Goal: Task Accomplishment & Management: Use online tool/utility

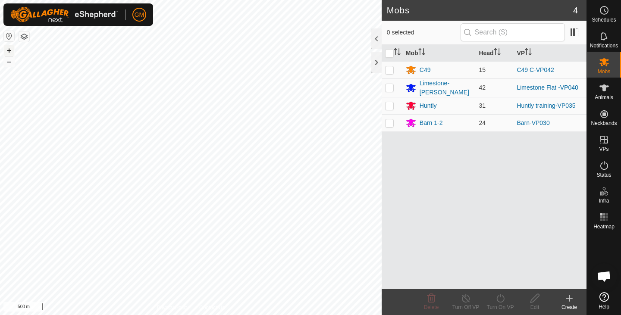
click at [6, 49] on button "+" at bounding box center [9, 50] width 10 height 10
click at [9, 49] on button "+" at bounding box center [9, 50] width 10 height 10
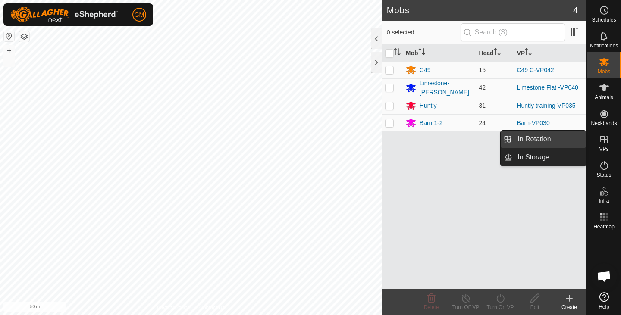
drag, startPoint x: 538, startPoint y: 139, endPoint x: 518, endPoint y: 141, distance: 19.9
click at [538, 139] on link "In Rotation" at bounding box center [549, 139] width 74 height 17
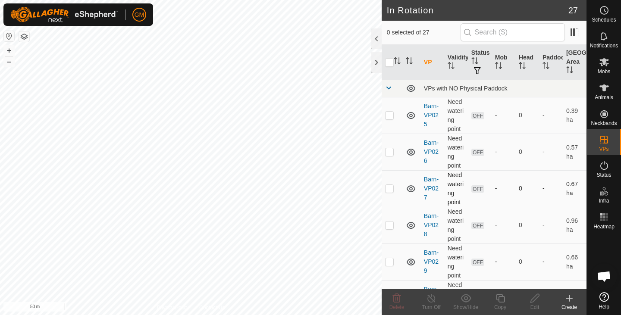
checkbox input "true"
click at [500, 302] on icon at bounding box center [500, 298] width 9 height 9
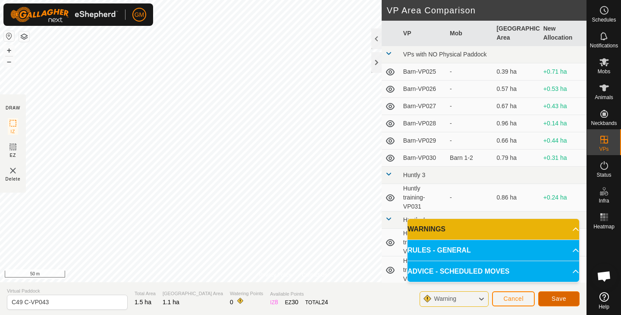
click at [550, 296] on button "Save" at bounding box center [558, 299] width 41 height 15
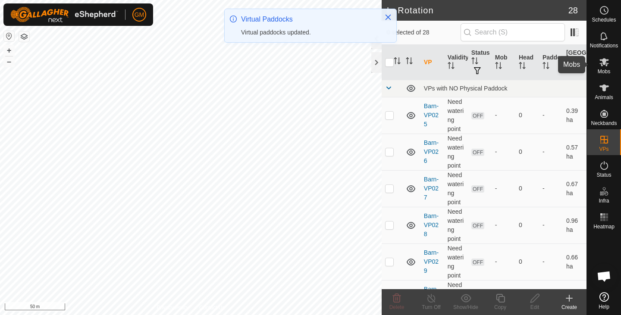
click at [603, 65] on icon at bounding box center [604, 62] width 10 height 10
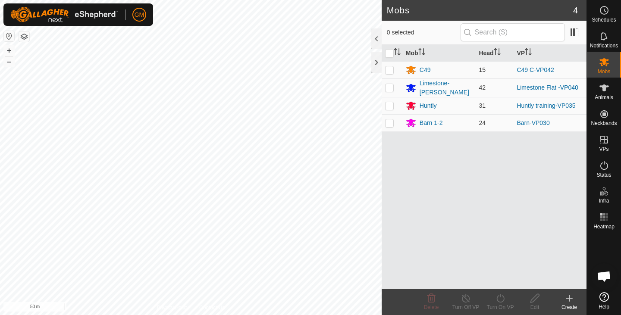
click at [392, 70] on p-checkbox at bounding box center [389, 69] width 9 height 7
checkbox input "true"
click at [498, 298] on icon at bounding box center [500, 298] width 11 height 10
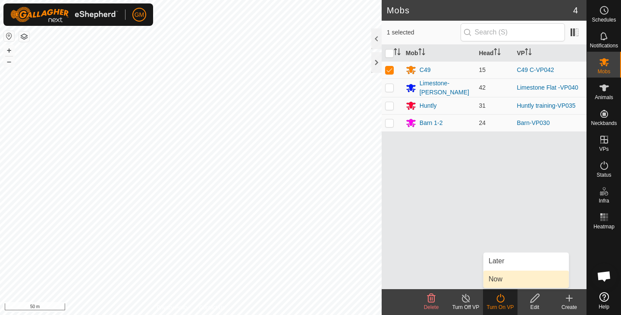
click at [493, 280] on link "Now" at bounding box center [526, 279] width 85 height 17
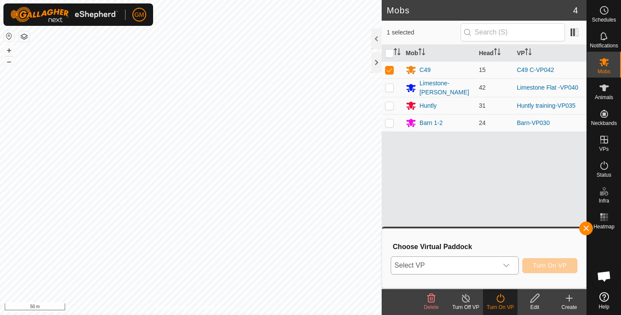
click at [507, 265] on icon "dropdown trigger" at bounding box center [506, 265] width 7 height 7
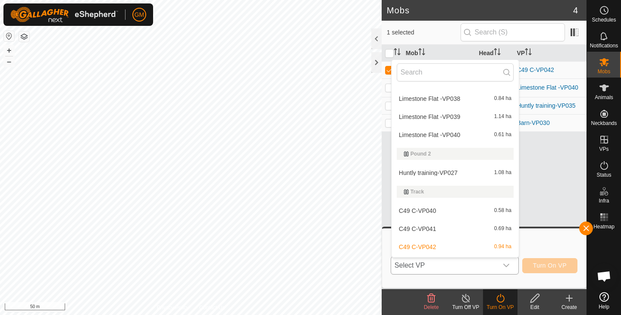
scroll to position [453, 0]
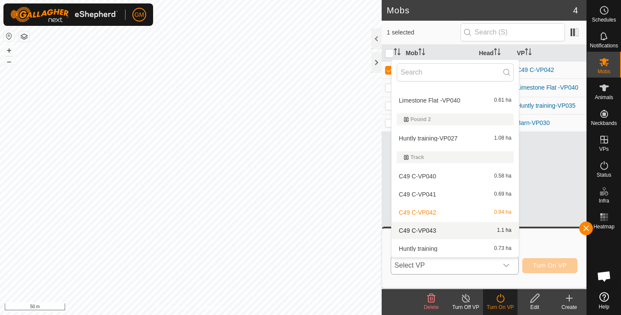
click at [462, 231] on li "C49 C-VP043 1.1 ha" at bounding box center [455, 230] width 127 height 17
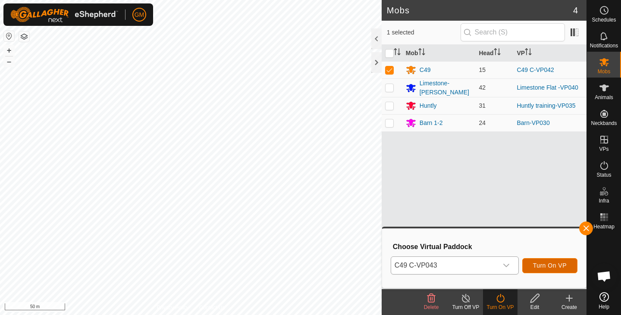
click at [544, 264] on span "Turn On VP" at bounding box center [550, 265] width 34 height 7
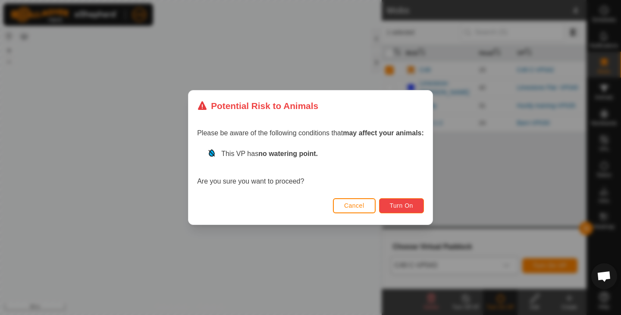
click at [406, 201] on button "Turn On" at bounding box center [401, 205] width 45 height 15
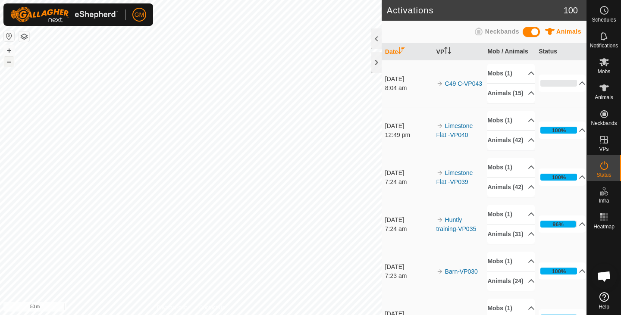
click at [14, 62] on button "–" at bounding box center [9, 62] width 10 height 10
click at [10, 50] on button "+" at bounding box center [9, 50] width 10 height 10
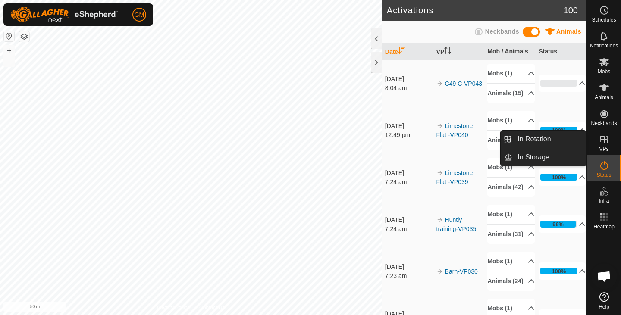
click at [605, 139] on link "In Rotation" at bounding box center [584, 140] width 74 height 17
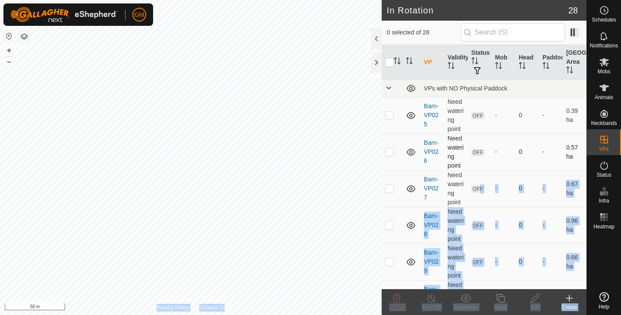
click at [330, 165] on div "In Rotation 28 0 selected of 28 VP Validity Status Mob Head Paddock Grazing Are…" at bounding box center [293, 157] width 587 height 315
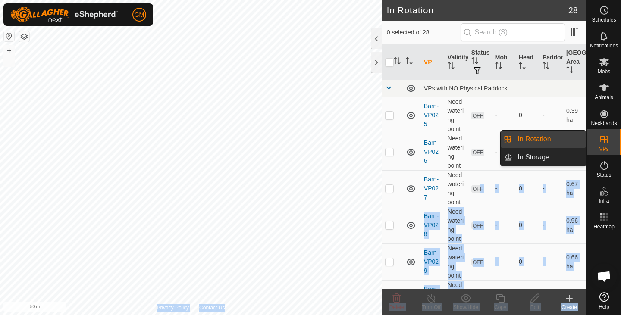
click at [544, 142] on link "In Rotation" at bounding box center [549, 139] width 74 height 17
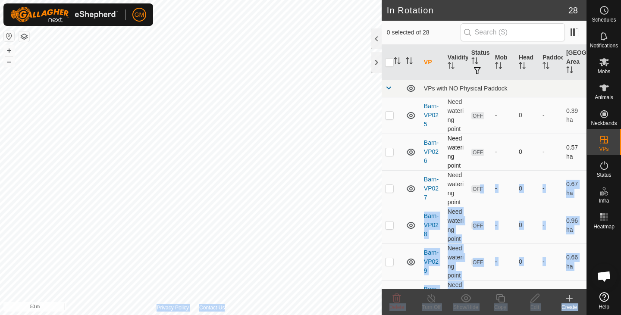
checkbox input "true"
click at [504, 298] on icon at bounding box center [500, 298] width 9 height 9
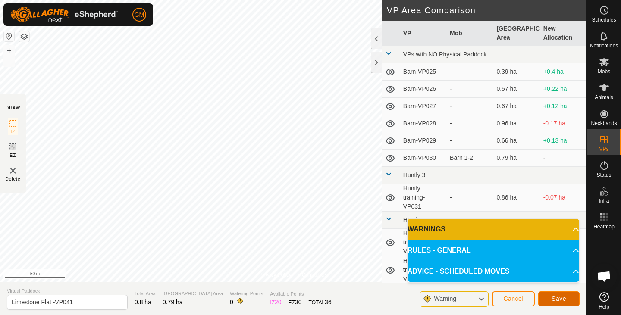
click at [568, 296] on button "Save" at bounding box center [558, 299] width 41 height 15
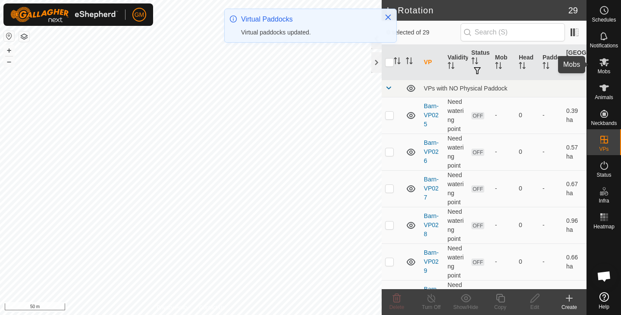
click at [597, 67] on es-mob-svg-icon at bounding box center [605, 62] width 16 height 14
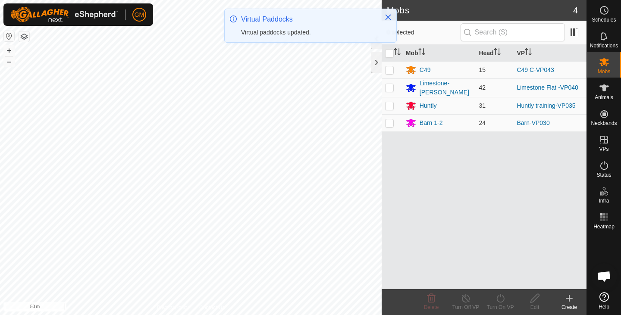
click at [391, 87] on p-checkbox at bounding box center [389, 87] width 9 height 7
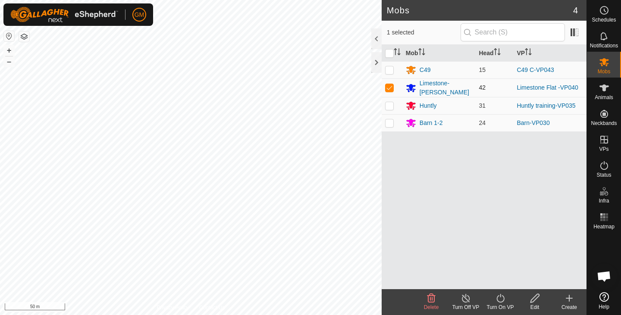
checkbox input "true"
click at [499, 303] on icon at bounding box center [500, 298] width 11 height 10
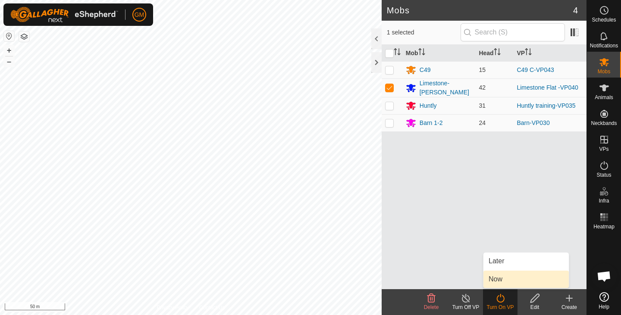
click at [498, 279] on link "Now" at bounding box center [526, 279] width 85 height 17
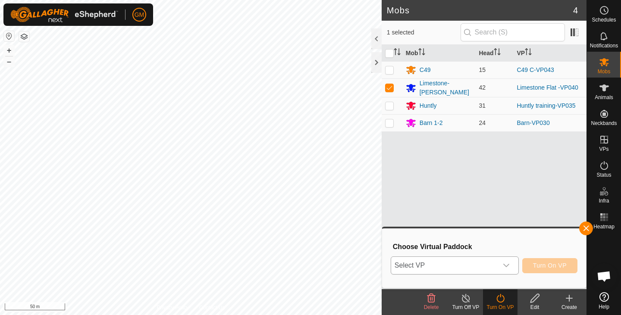
click at [509, 264] on icon "dropdown trigger" at bounding box center [506, 265] width 7 height 7
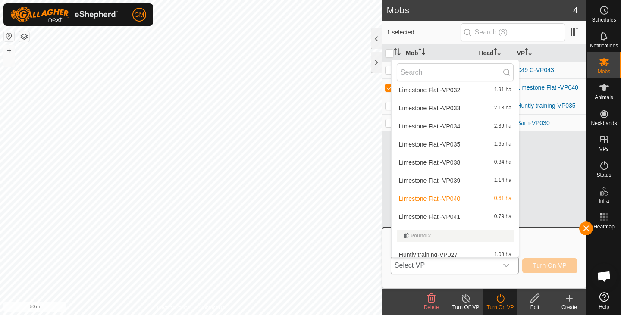
scroll to position [355, 0]
click at [458, 213] on li "Limestone Flat -VP041 0.79 ha" at bounding box center [455, 216] width 127 height 17
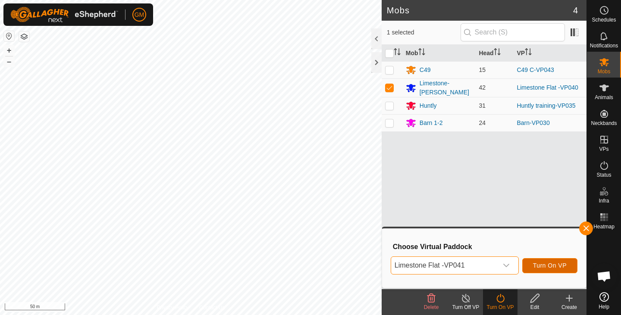
click at [540, 265] on span "Turn On VP" at bounding box center [550, 265] width 34 height 7
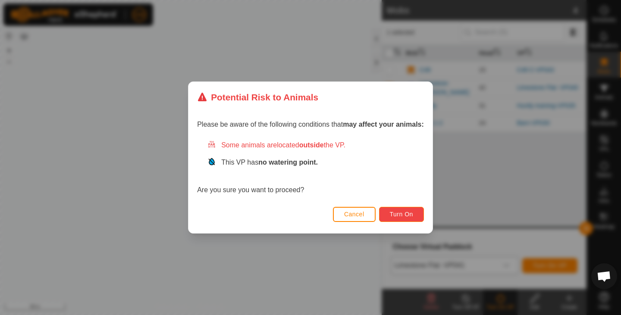
click at [412, 214] on span "Turn On" at bounding box center [401, 214] width 23 height 7
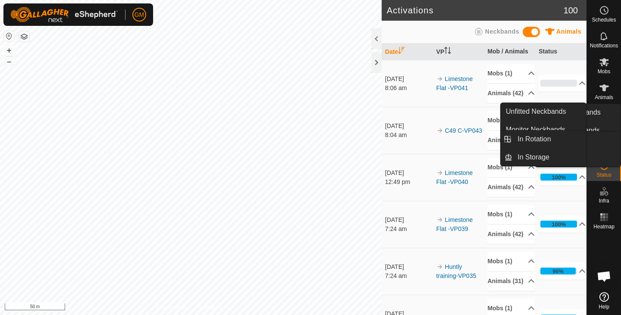
click at [606, 140] on icon at bounding box center [604, 140] width 10 height 10
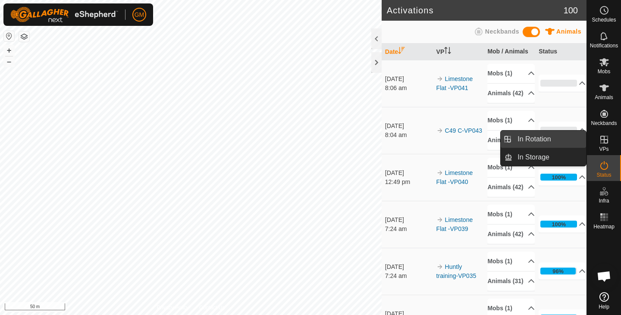
click at [556, 140] on link "In Rotation" at bounding box center [549, 139] width 74 height 17
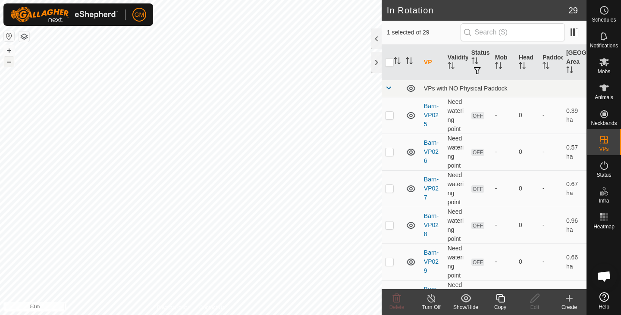
click at [9, 64] on button "–" at bounding box center [9, 62] width 10 height 10
click at [7, 49] on button "+" at bounding box center [9, 50] width 10 height 10
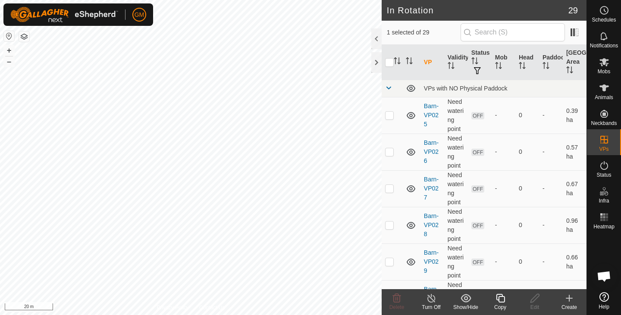
checkbox input "true"
checkbox input "false"
click at [506, 300] on copy-svg-icon at bounding box center [500, 298] width 35 height 10
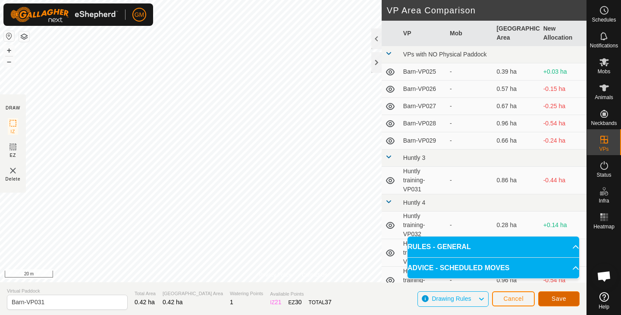
click at [546, 300] on button "Save" at bounding box center [558, 299] width 41 height 15
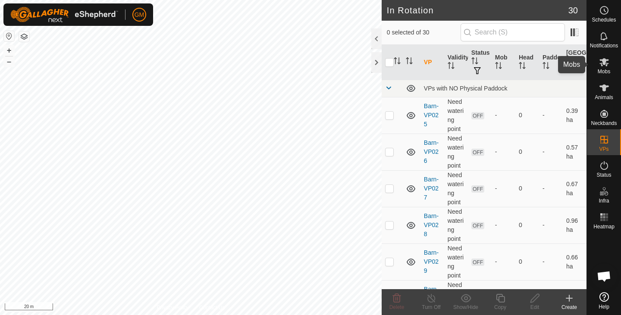
click at [603, 69] on span "Mobs" at bounding box center [604, 71] width 13 height 5
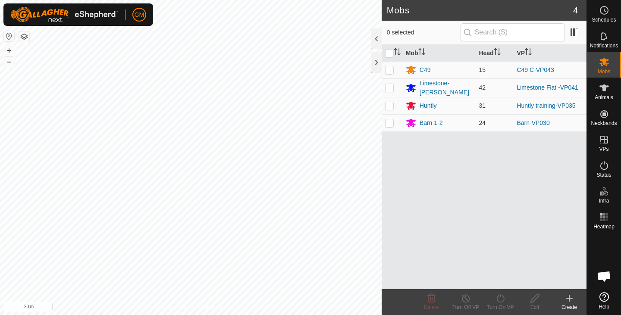
click at [391, 122] on p-checkbox at bounding box center [389, 122] width 9 height 7
checkbox input "true"
click at [500, 298] on icon at bounding box center [500, 298] width 11 height 10
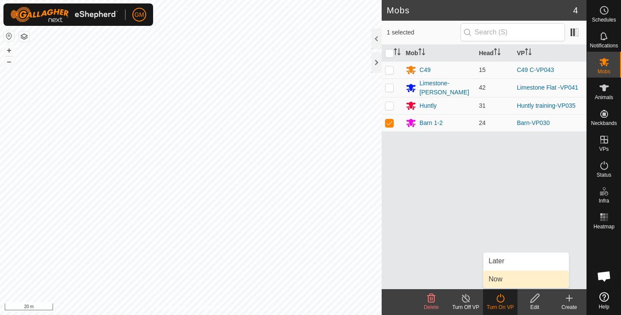
click at [496, 279] on link "Now" at bounding box center [526, 279] width 85 height 17
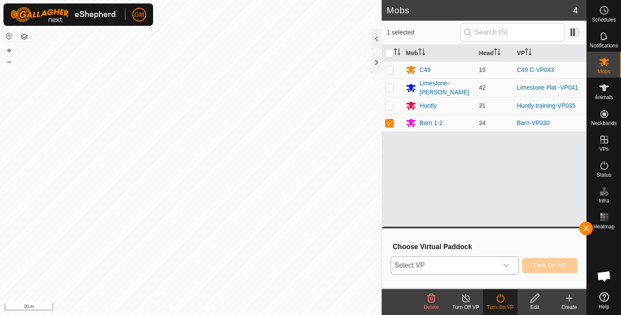
click at [506, 265] on icon "dropdown trigger" at bounding box center [506, 265] width 7 height 7
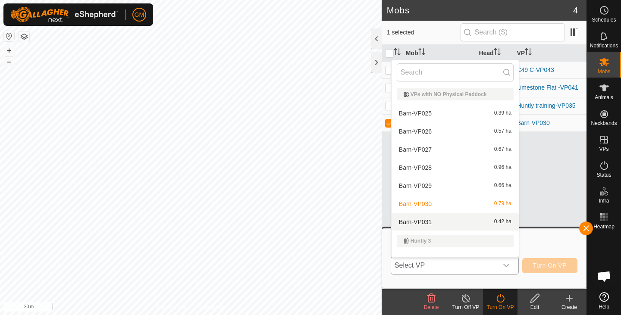
scroll to position [11, 0]
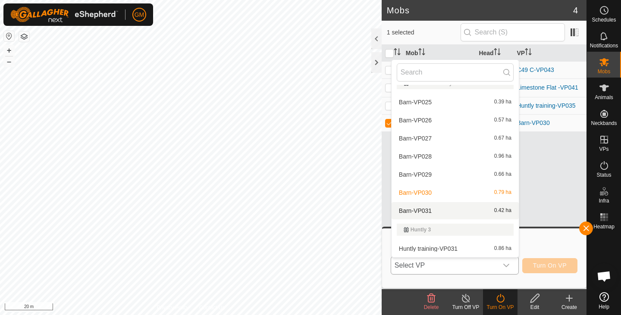
click at [440, 210] on li "Barn-VP031 0.42 ha" at bounding box center [455, 210] width 127 height 17
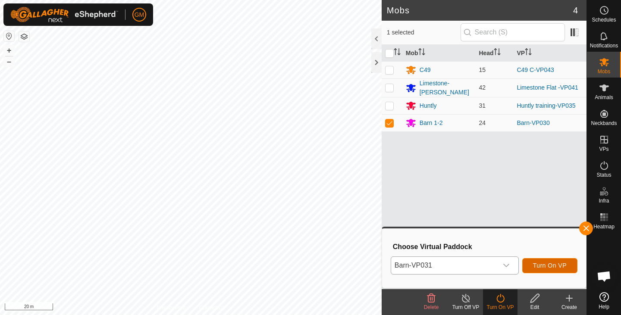
click at [539, 267] on span "Turn On VP" at bounding box center [550, 265] width 34 height 7
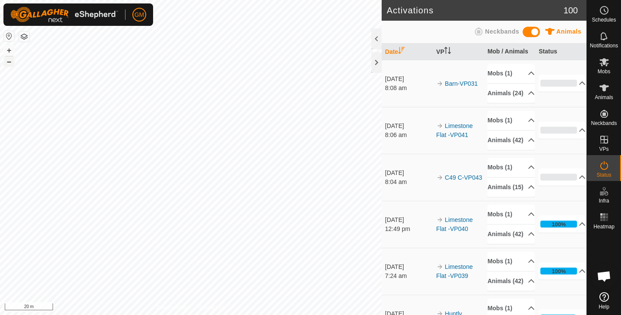
click at [12, 66] on button "–" at bounding box center [9, 62] width 10 height 10
click at [8, 50] on button "+" at bounding box center [9, 50] width 10 height 10
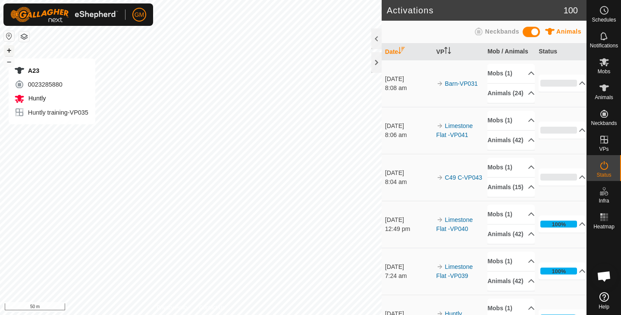
click at [8, 50] on button "+" at bounding box center [9, 50] width 10 height 10
click at [11, 64] on button "–" at bounding box center [9, 62] width 10 height 10
click at [9, 50] on button "+" at bounding box center [9, 50] width 10 height 10
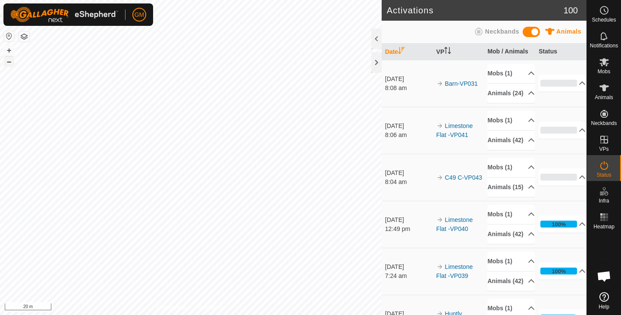
click at [9, 63] on button "–" at bounding box center [9, 62] width 10 height 10
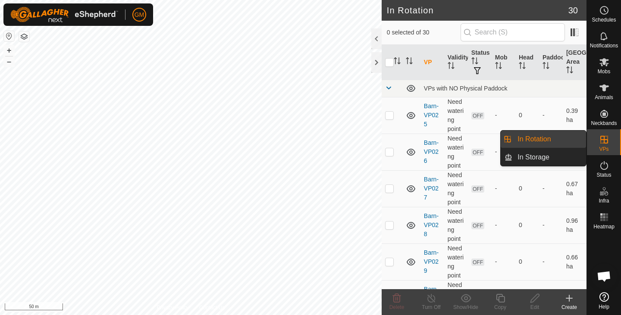
click at [550, 140] on link "In Rotation" at bounding box center [549, 139] width 74 height 17
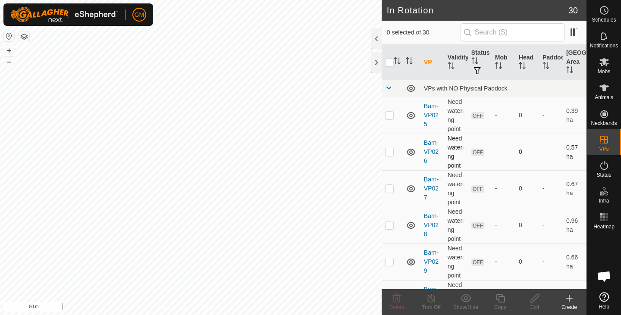
checkbox input "true"
click at [499, 299] on icon at bounding box center [500, 298] width 11 height 10
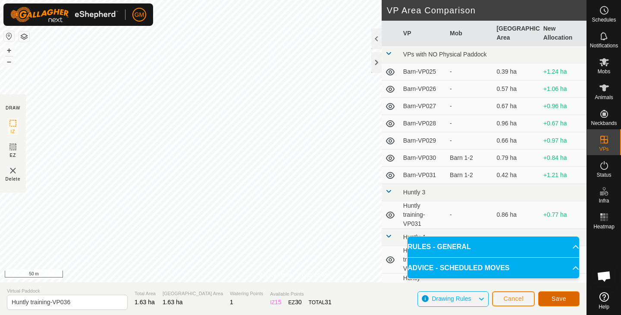
click at [558, 296] on span "Save" at bounding box center [559, 298] width 15 height 7
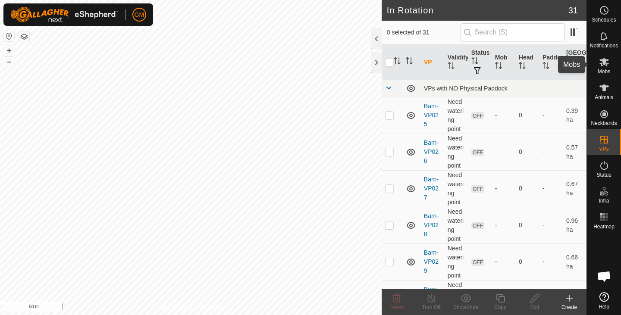
click at [605, 63] on icon at bounding box center [604, 62] width 9 height 8
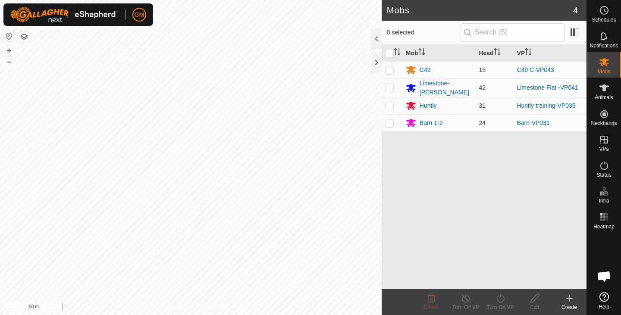
click at [390, 105] on p-checkbox at bounding box center [389, 105] width 9 height 7
checkbox input "true"
click at [501, 301] on icon at bounding box center [500, 298] width 11 height 10
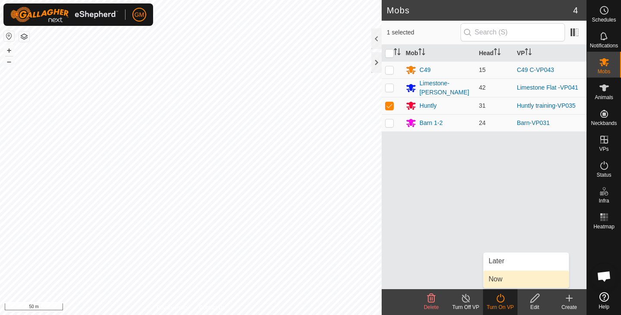
click at [495, 281] on link "Now" at bounding box center [526, 279] width 85 height 17
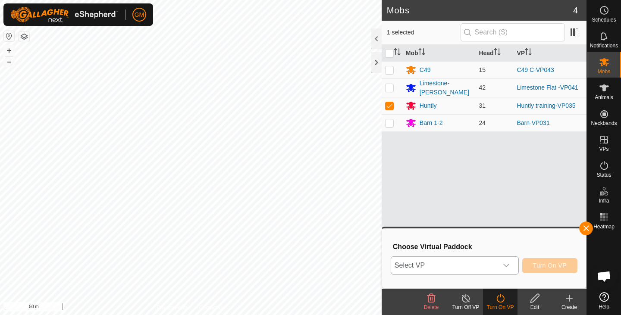
click at [509, 267] on icon "dropdown trigger" at bounding box center [506, 265] width 7 height 7
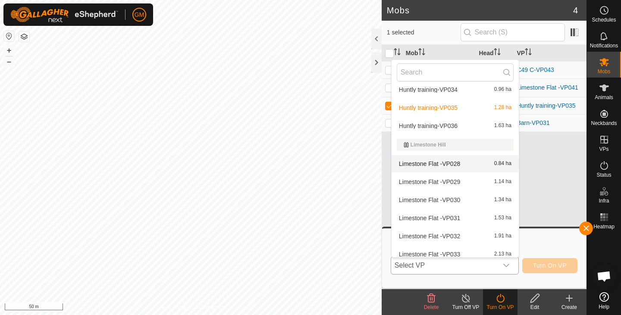
scroll to position [245, 0]
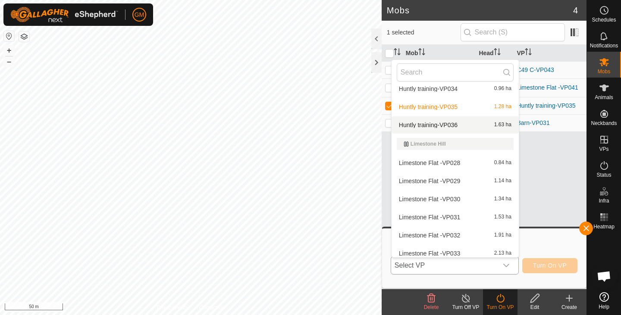
click at [450, 122] on li "Huntly training-VP036 1.63 ha" at bounding box center [455, 124] width 127 height 17
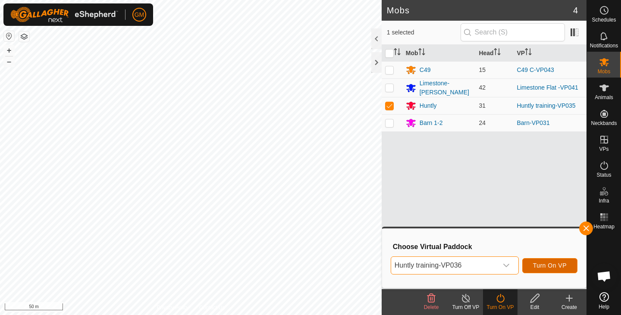
click at [535, 262] on span "Turn On VP" at bounding box center [550, 265] width 34 height 7
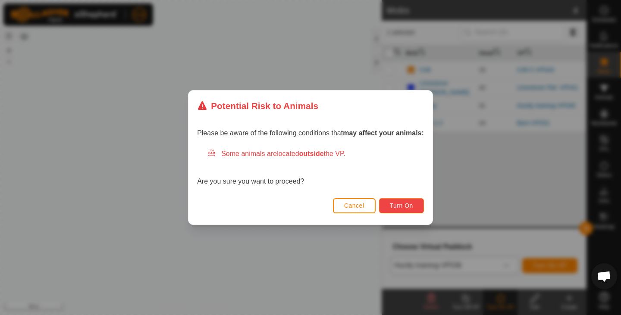
click at [401, 204] on span "Turn On" at bounding box center [401, 205] width 23 height 7
